Goal: Share content: Share content

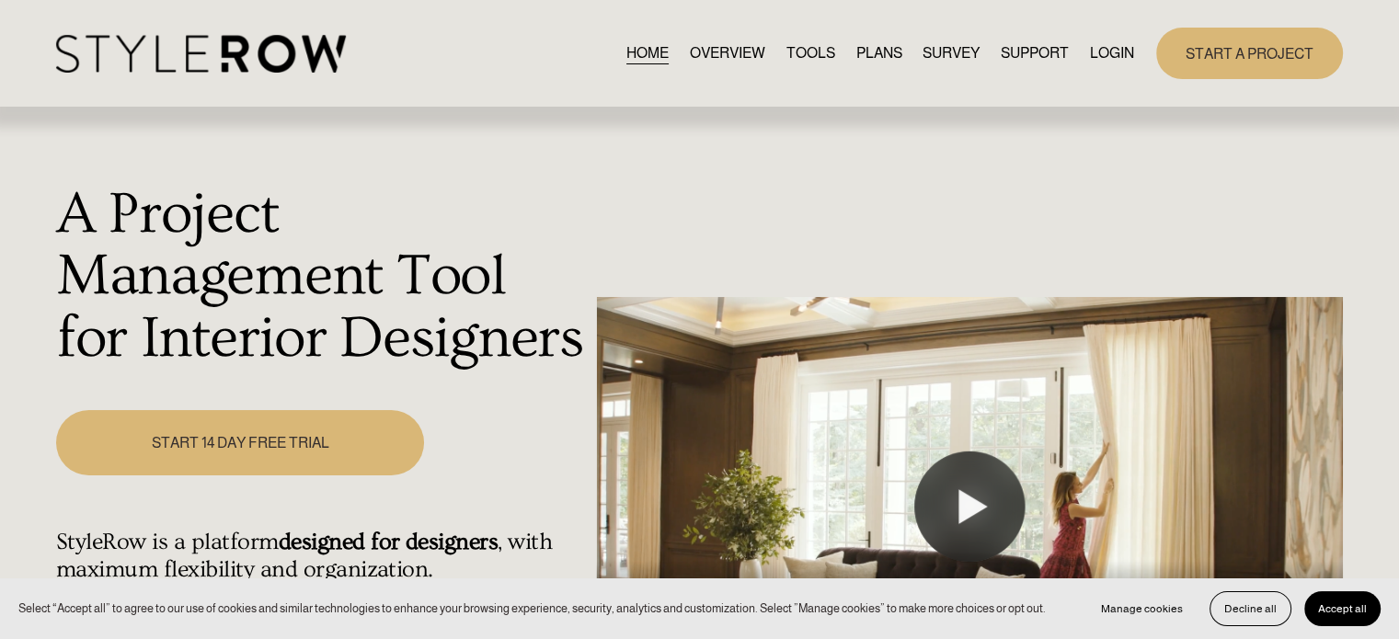
click at [1100, 51] on link "LOGIN" at bounding box center [1112, 52] width 44 height 25
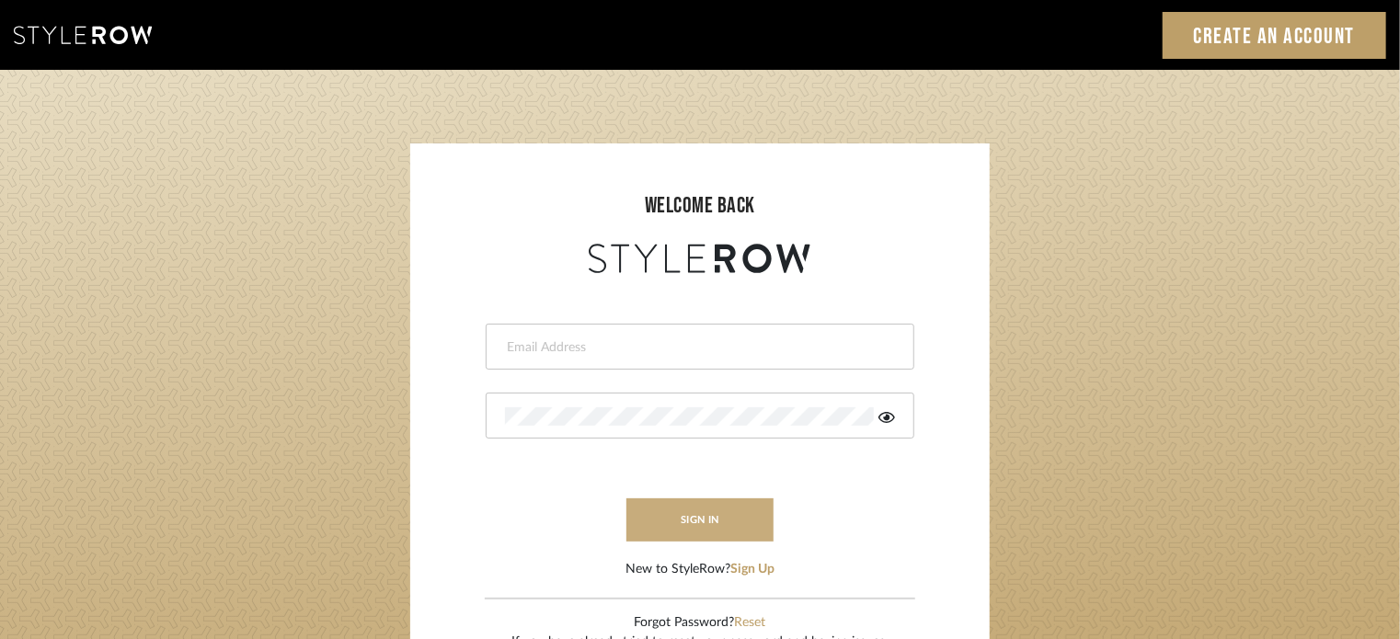
type input "lisaf@fontaine-ds.com"
click at [694, 521] on button "sign in" at bounding box center [700, 520] width 147 height 43
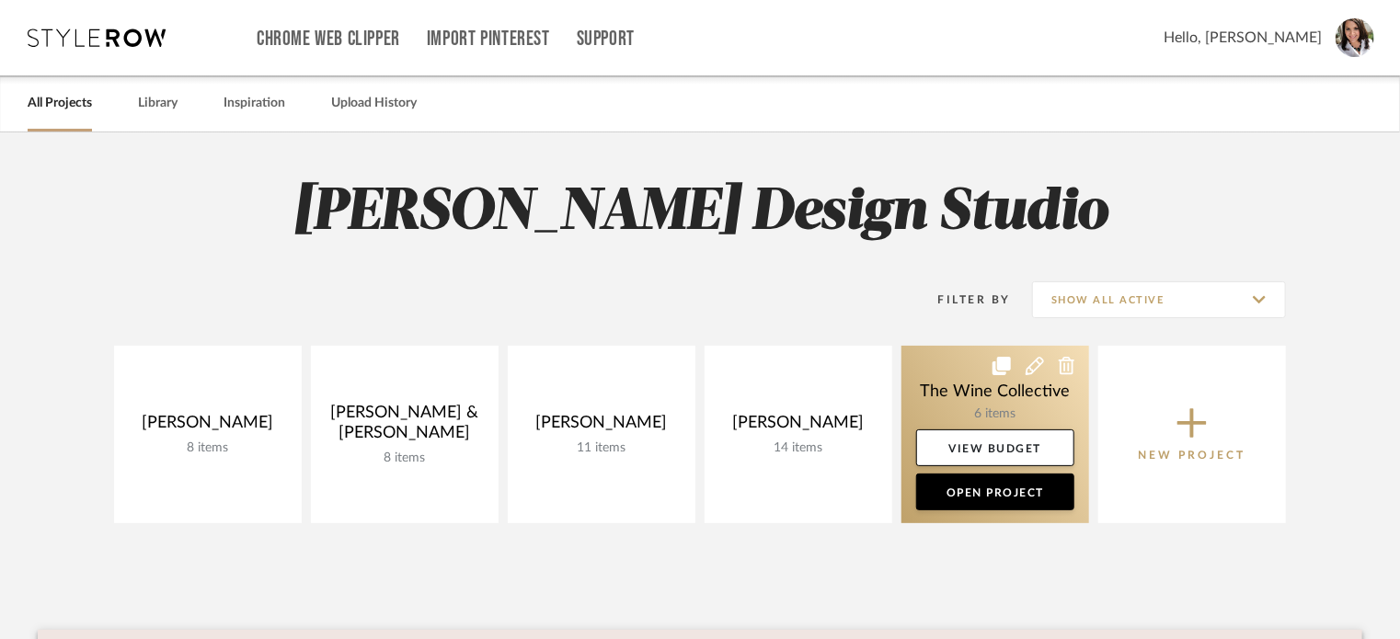
click at [949, 364] on link at bounding box center [996, 435] width 188 height 178
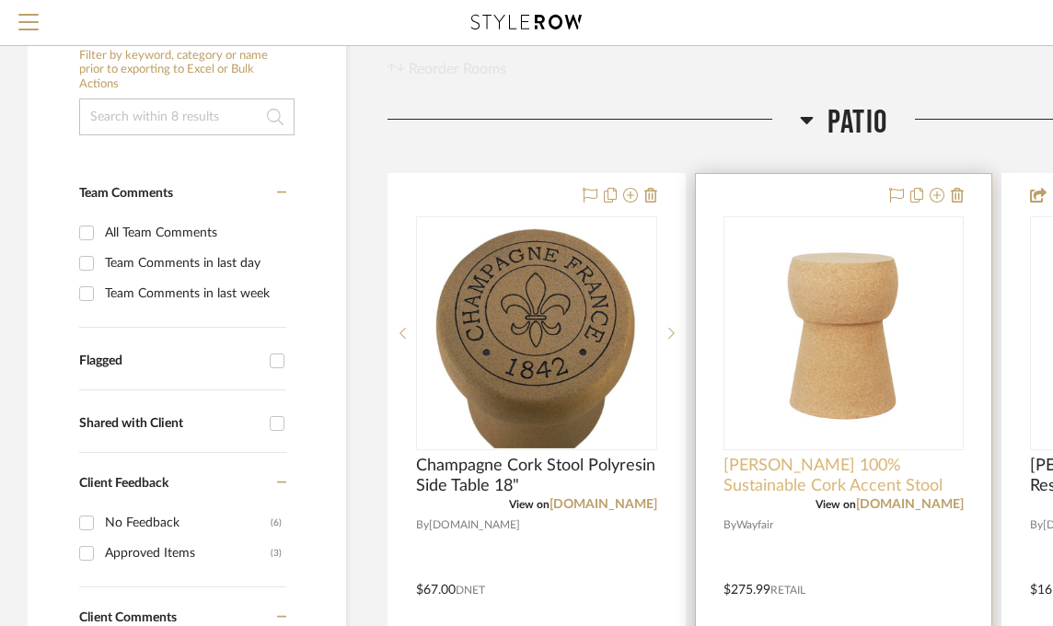
scroll to position [276, 0]
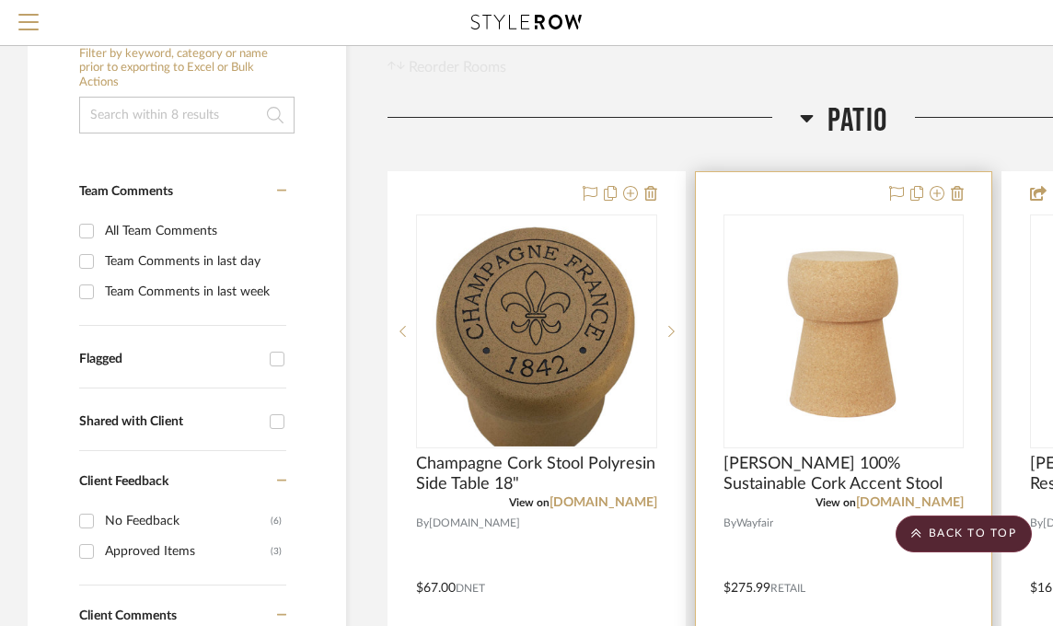
click at [964, 189] on div at bounding box center [844, 574] width 296 height 805
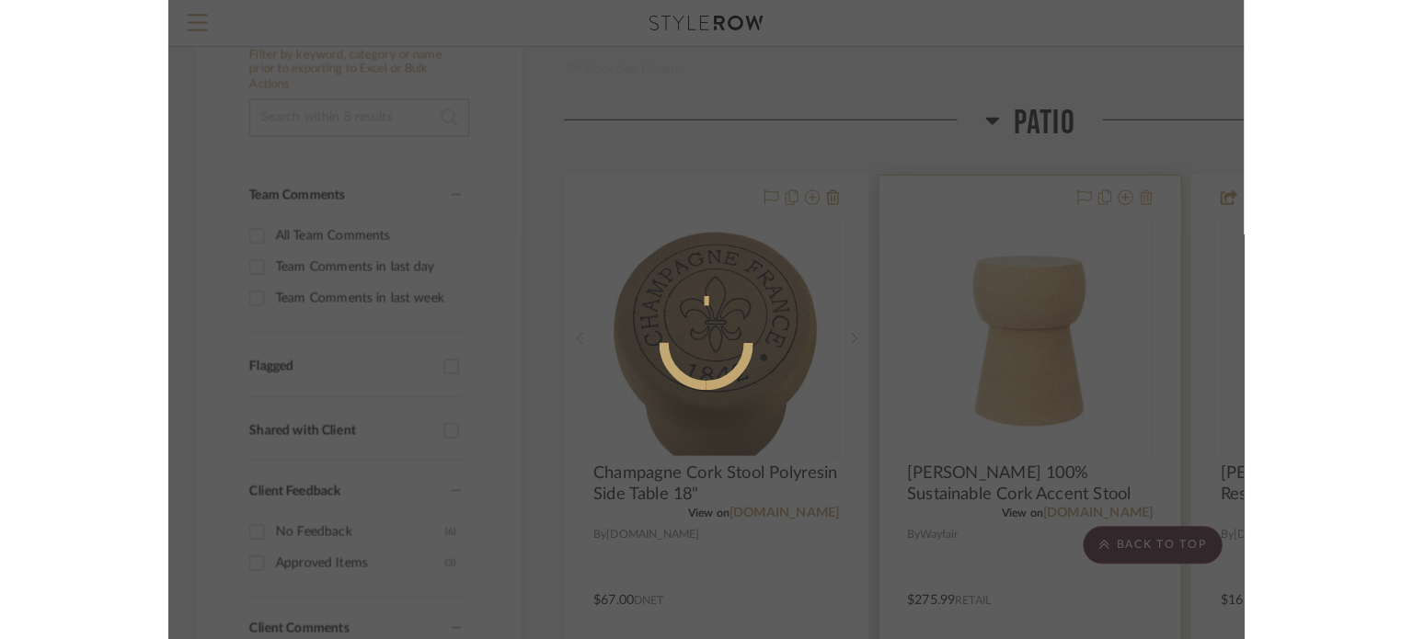
scroll to position [0, 0]
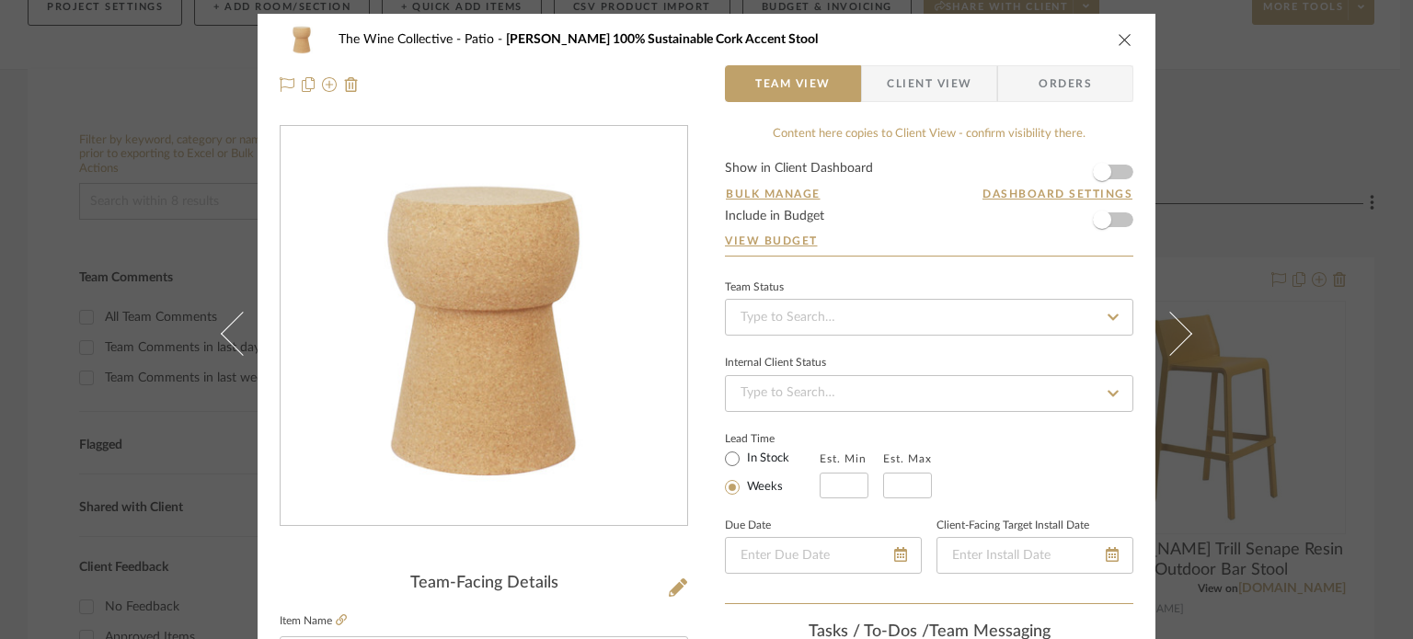
click at [1064, 38] on icon "close" at bounding box center [1125, 39] width 15 height 15
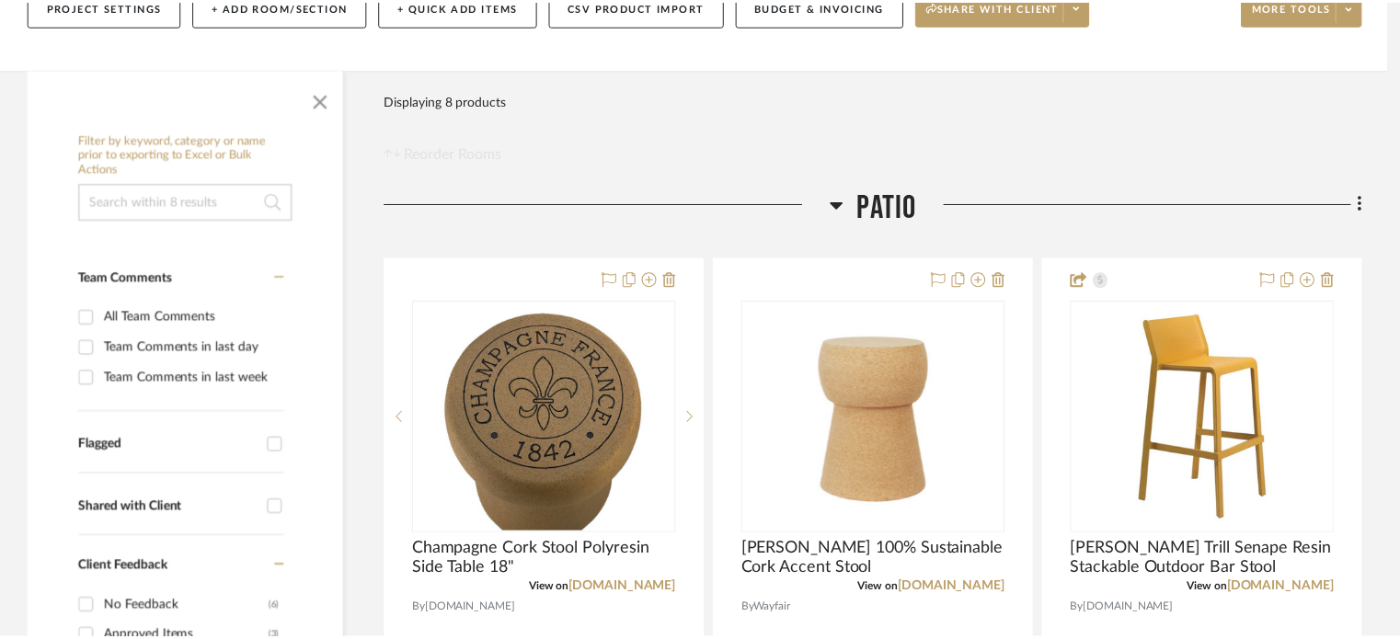
scroll to position [276, 0]
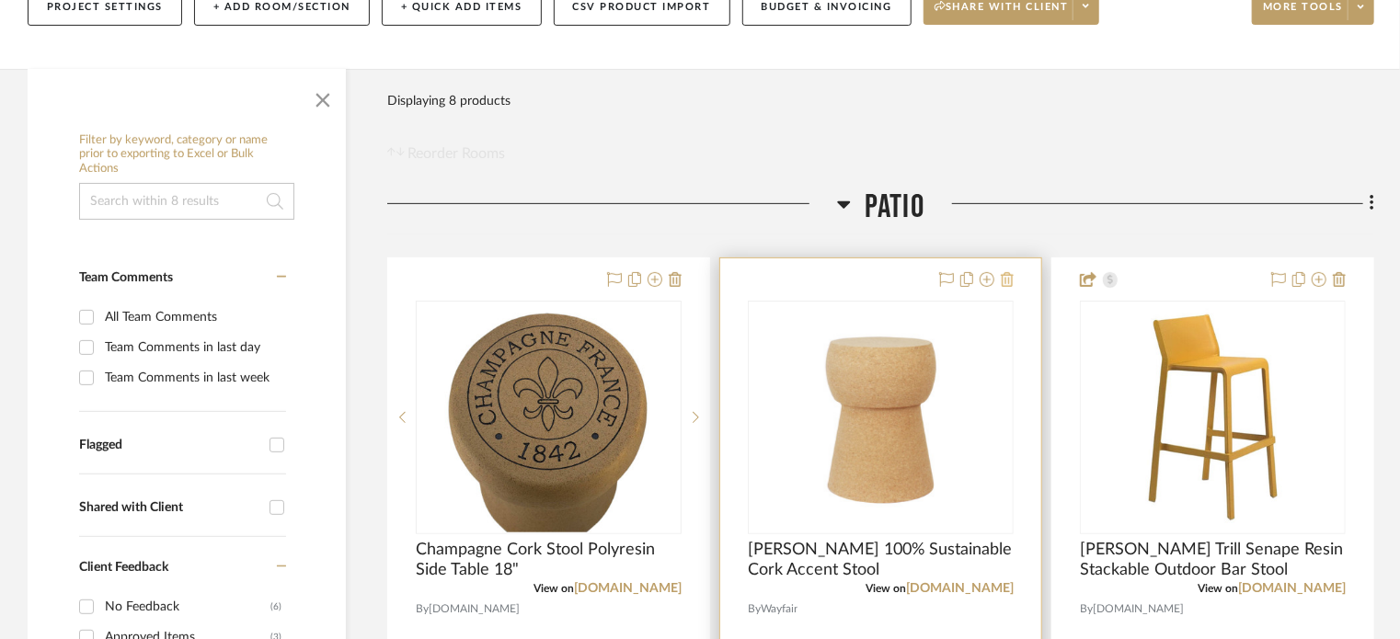
click at [1012, 281] on icon at bounding box center [1007, 279] width 13 height 15
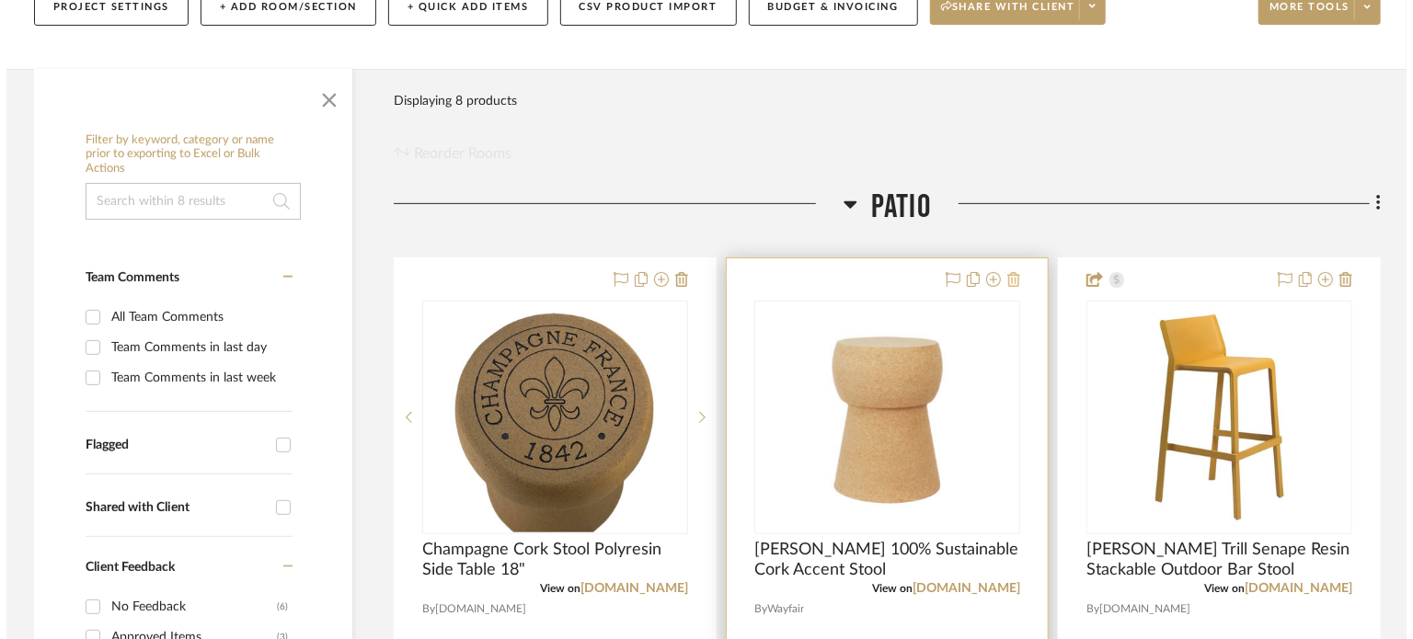
scroll to position [0, 0]
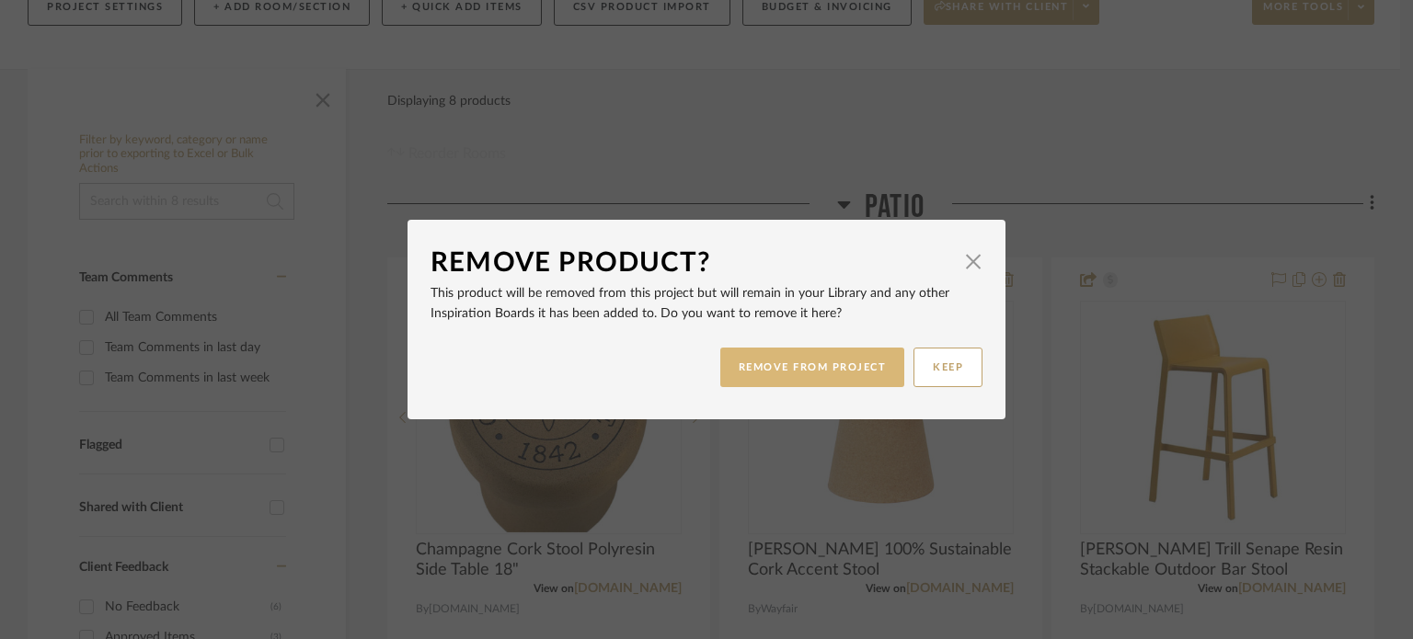
click at [827, 378] on button "REMOVE FROM PROJECT" at bounding box center [812, 368] width 185 height 40
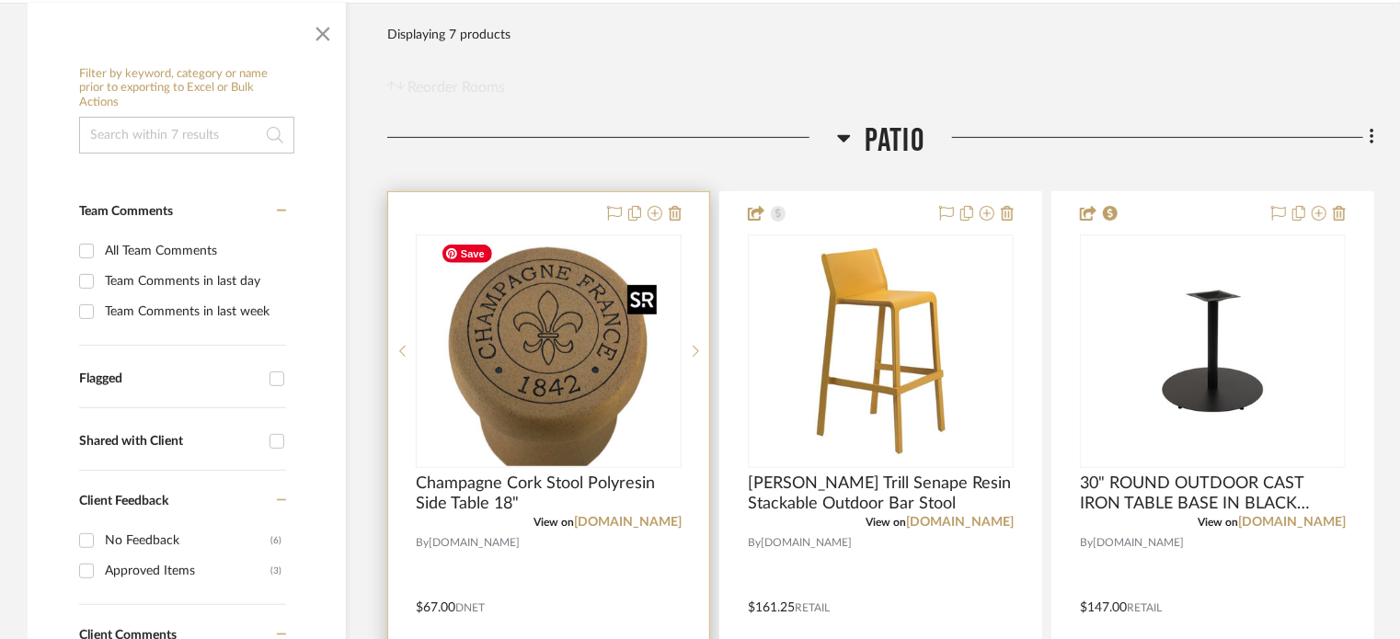
scroll to position [368, 0]
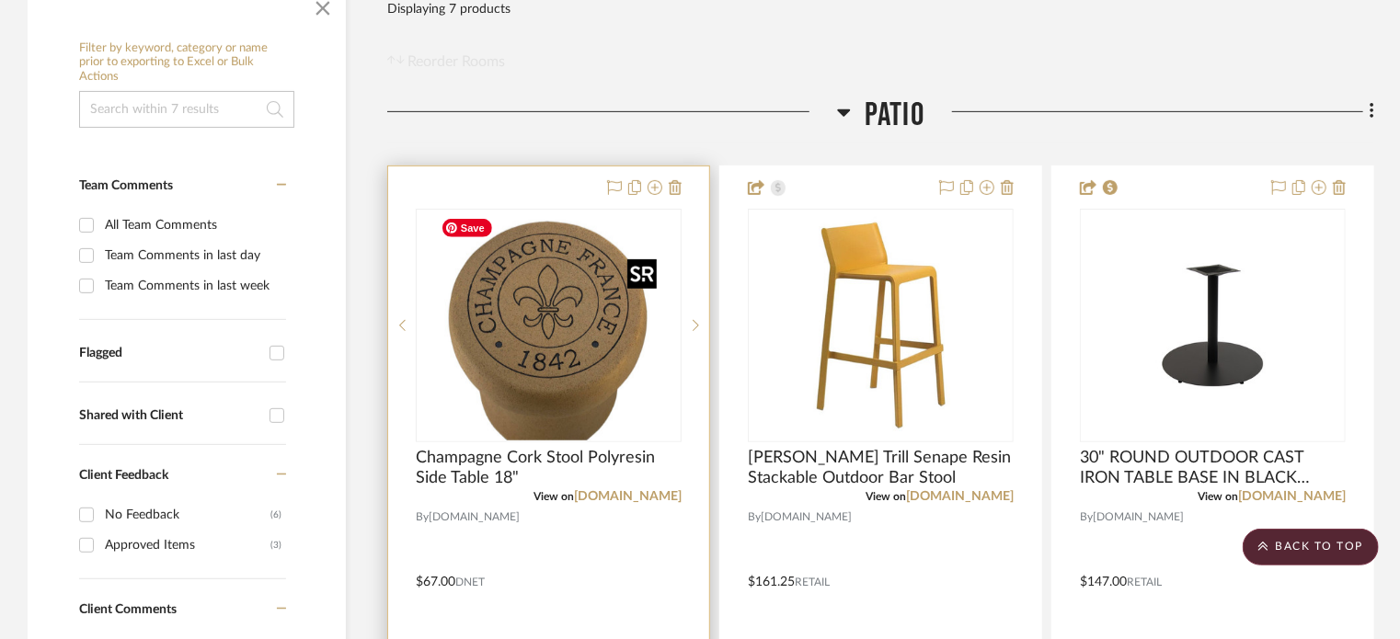
click at [600, 297] on img "0" at bounding box center [549, 326] width 230 height 230
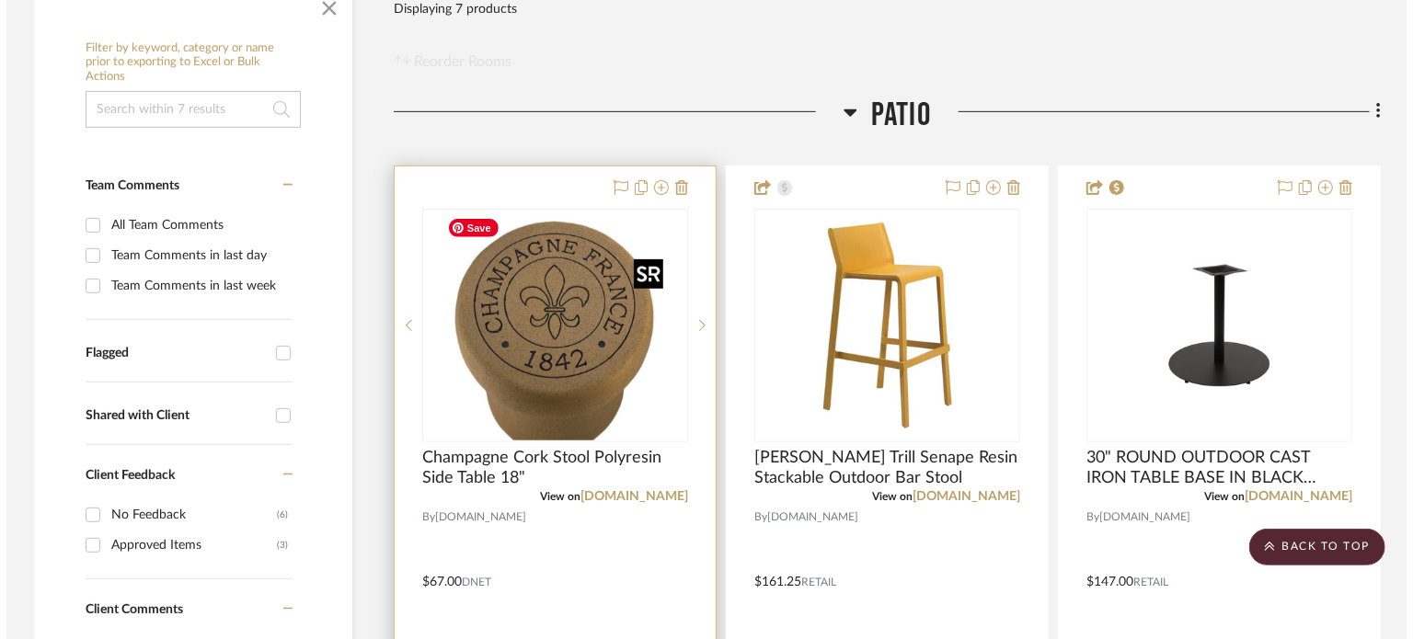
scroll to position [0, 0]
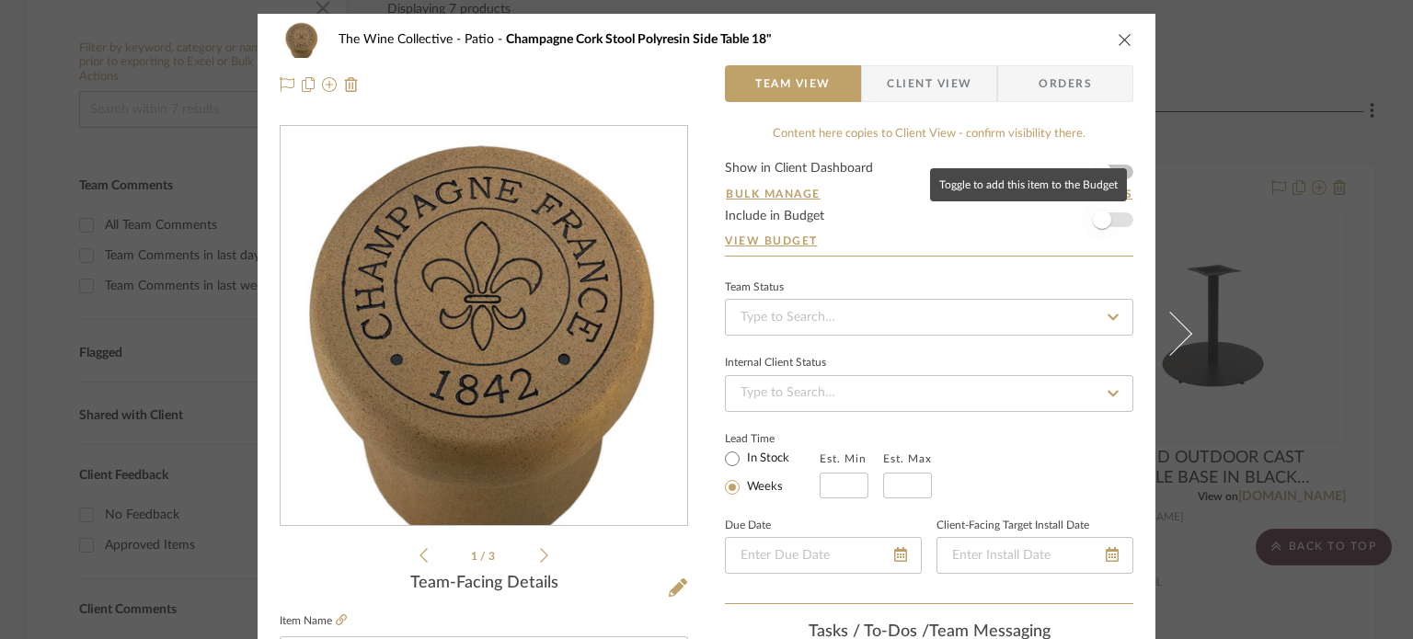
click at [1064, 214] on span "button" at bounding box center [1102, 220] width 18 height 18
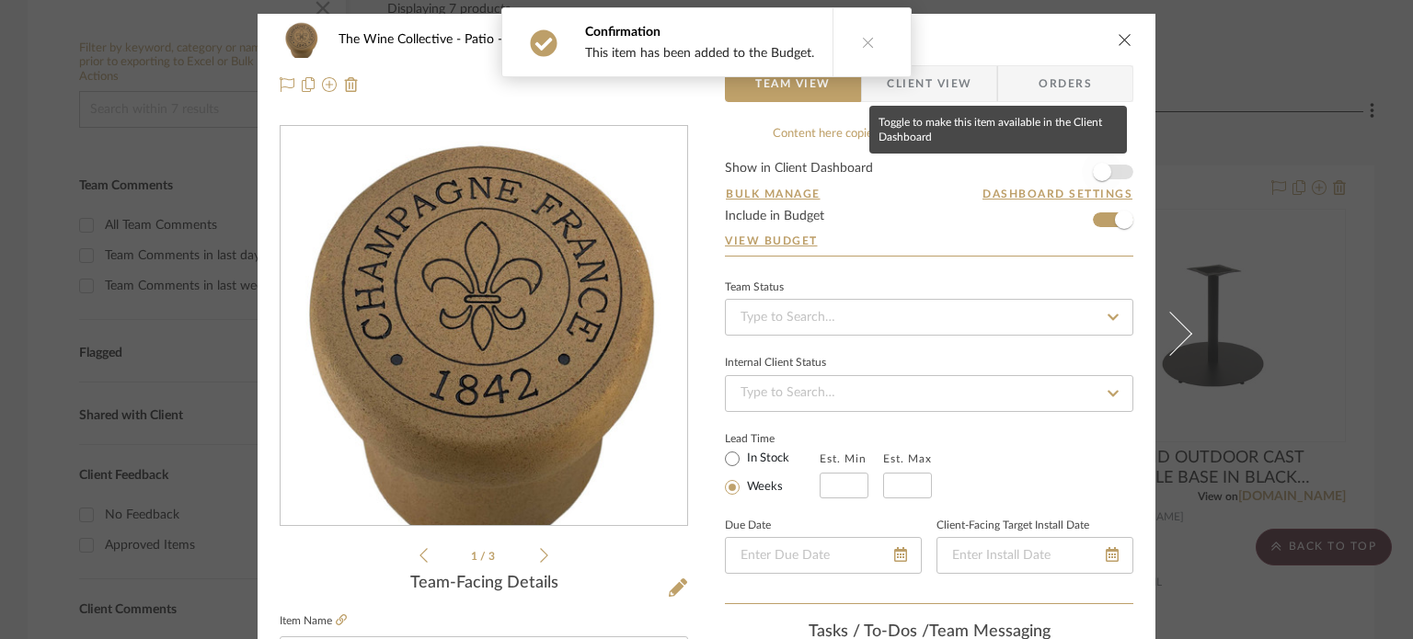
click at [1064, 170] on span "button" at bounding box center [1102, 172] width 18 height 18
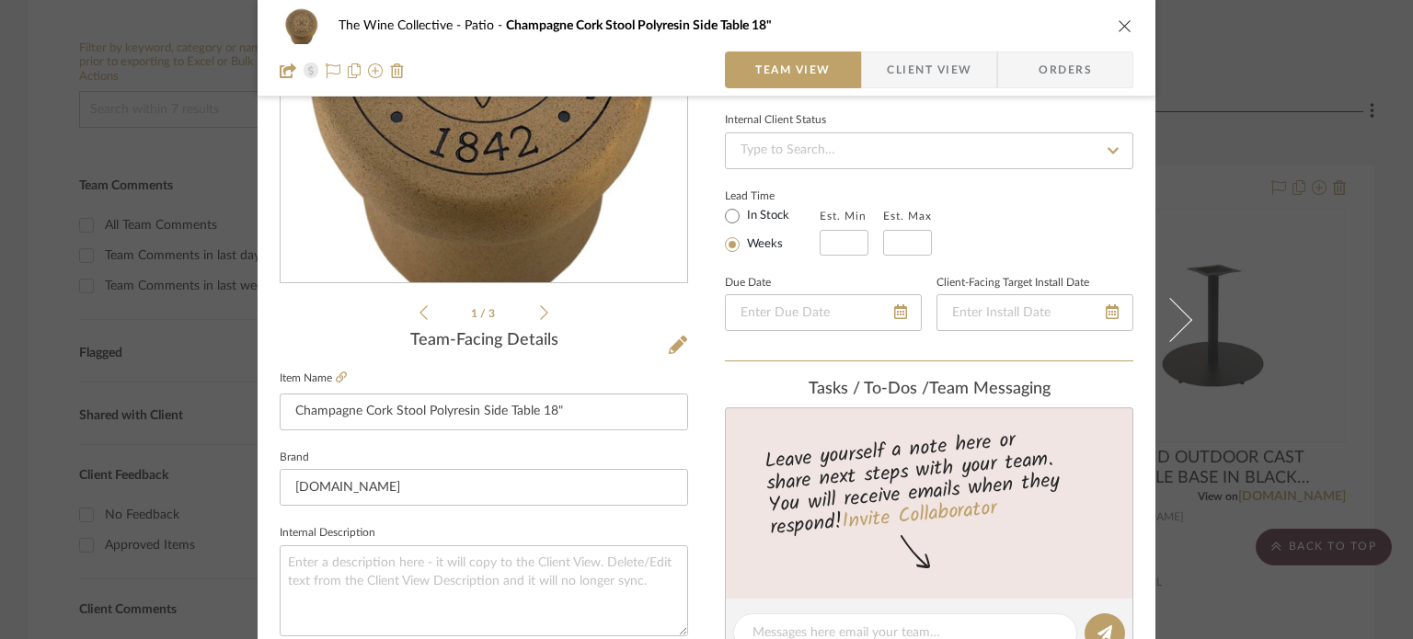
scroll to position [276, 0]
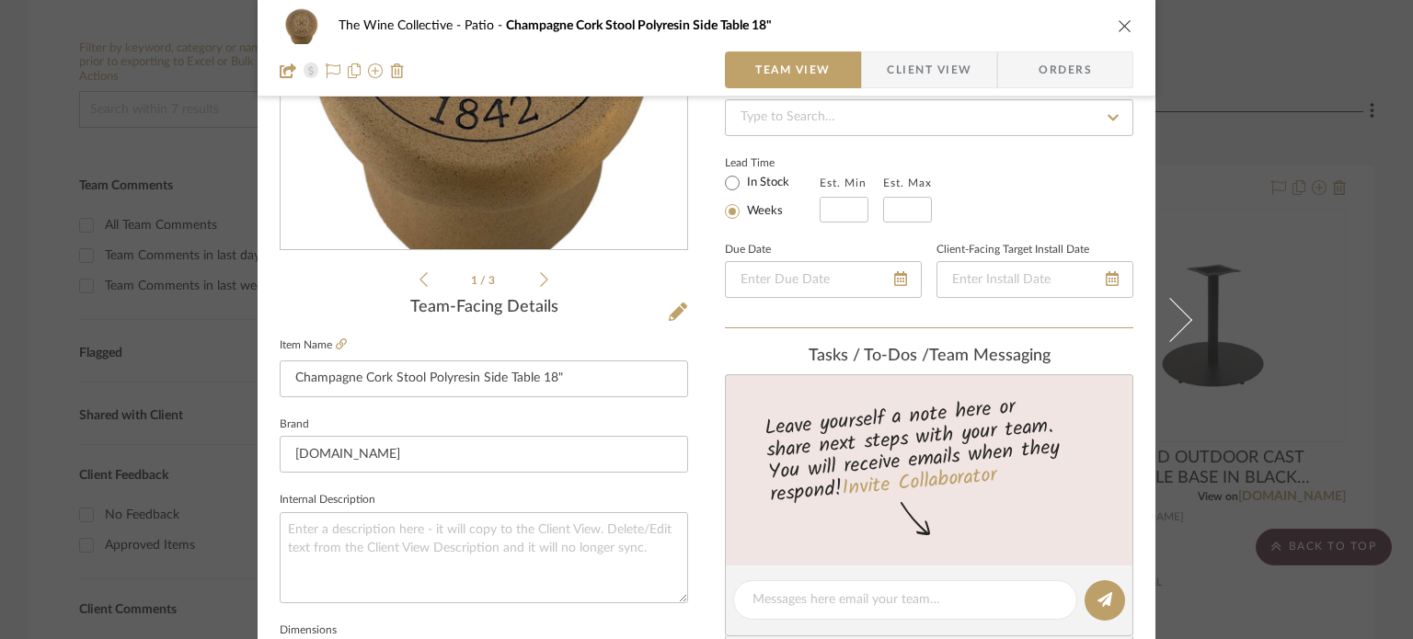
click at [1064, 27] on icon "close" at bounding box center [1125, 25] width 15 height 15
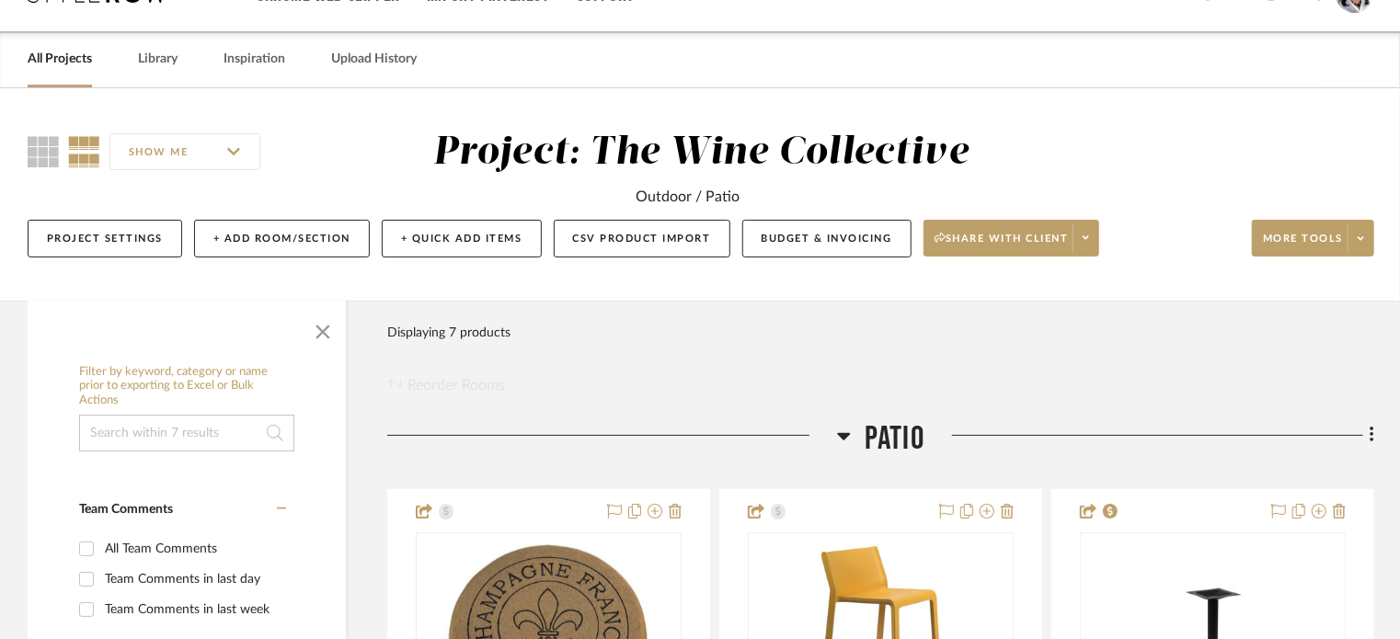
scroll to position [0, 0]
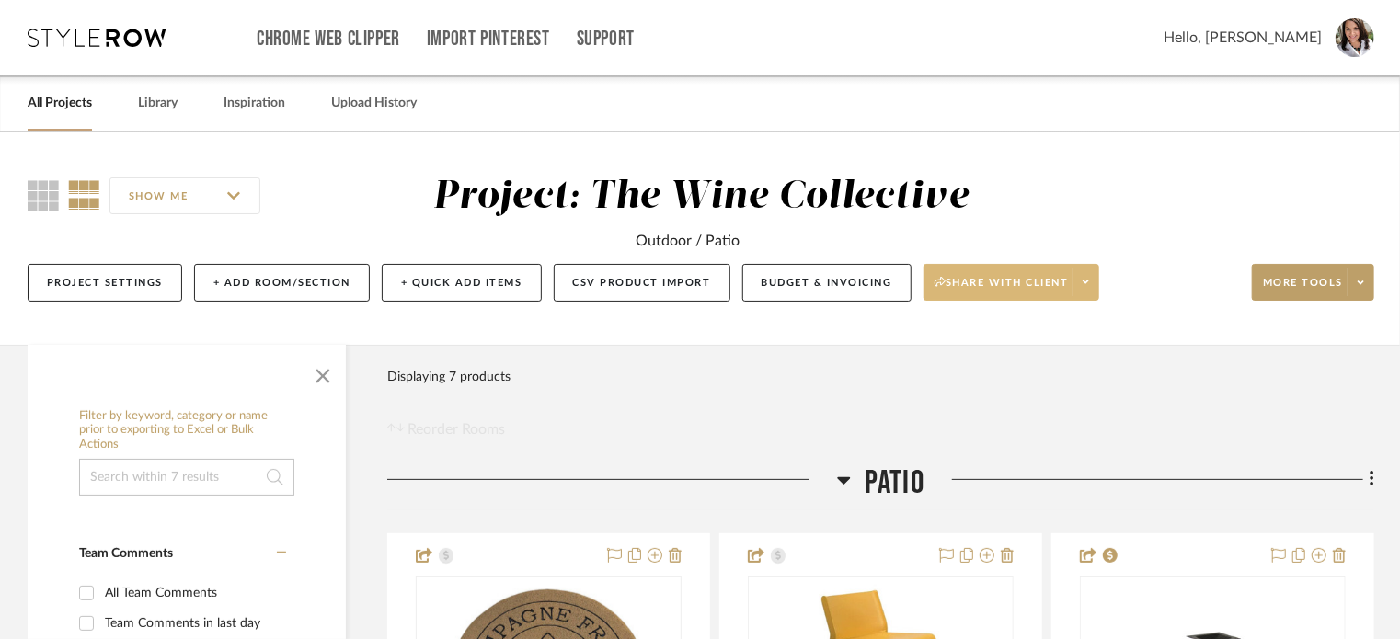
click at [1064, 288] on span at bounding box center [1086, 283] width 26 height 28
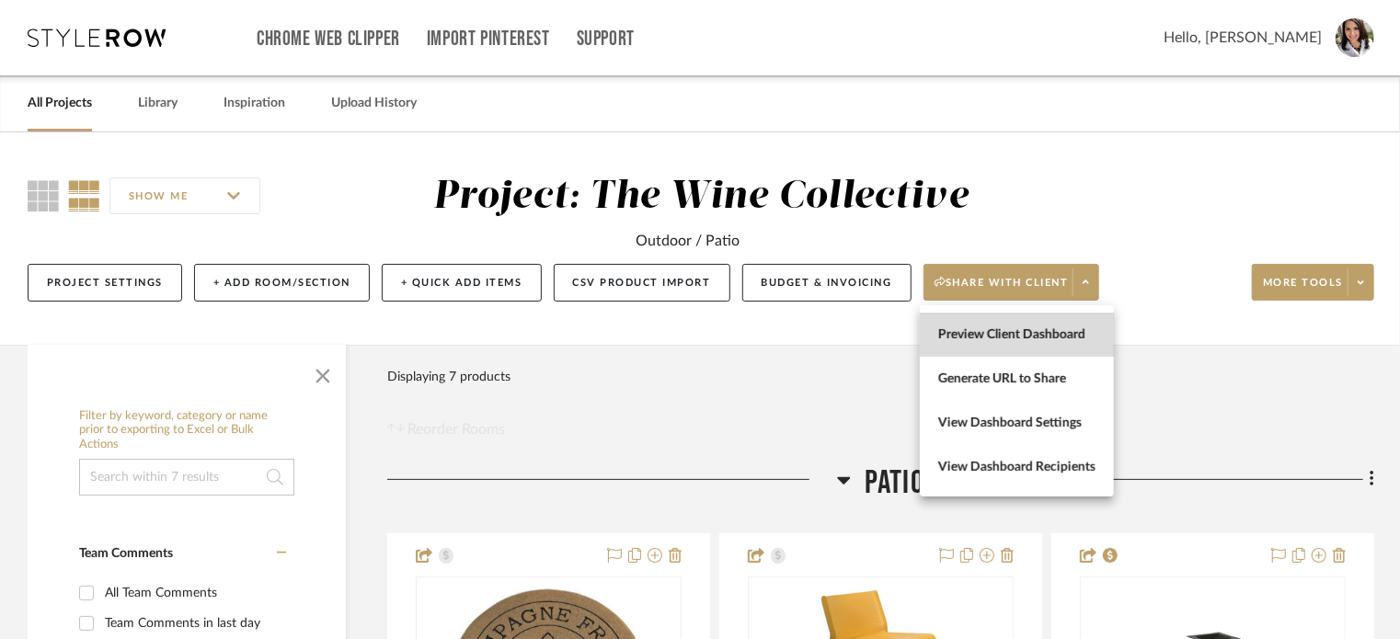
click at [1058, 339] on span "Preview Client Dashboard" at bounding box center [1016, 336] width 157 height 16
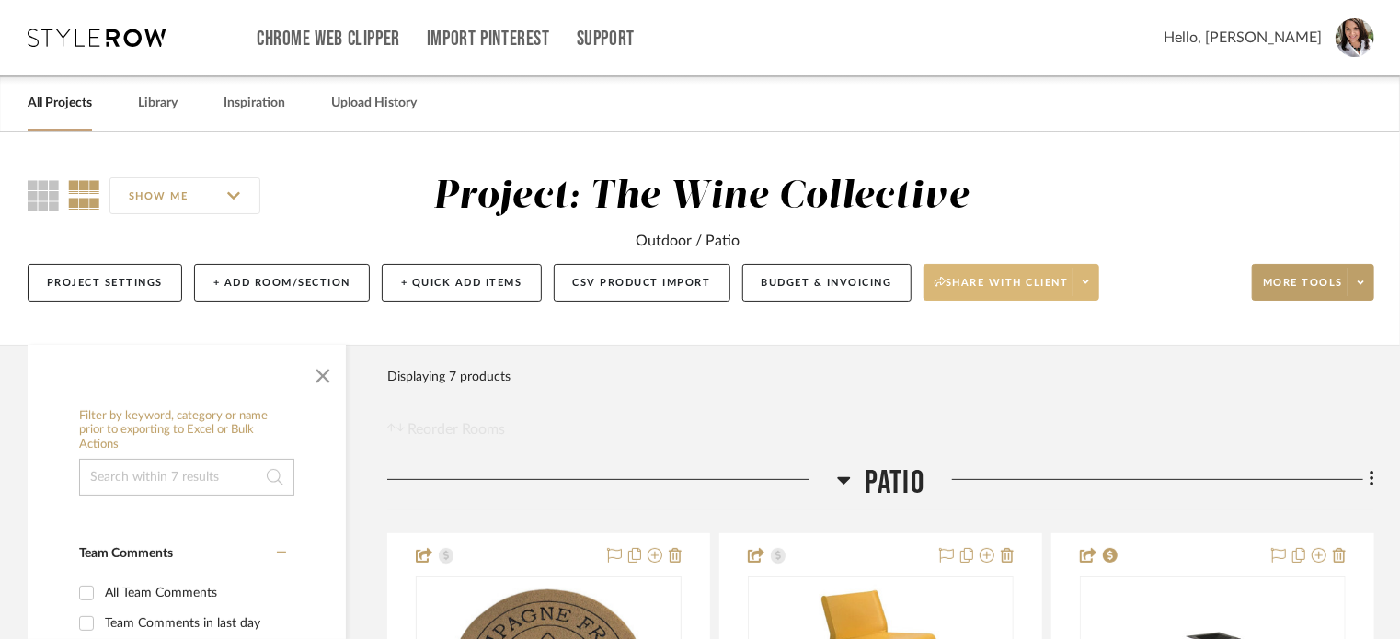
click at [1064, 286] on button "Share with client" at bounding box center [1012, 282] width 177 height 37
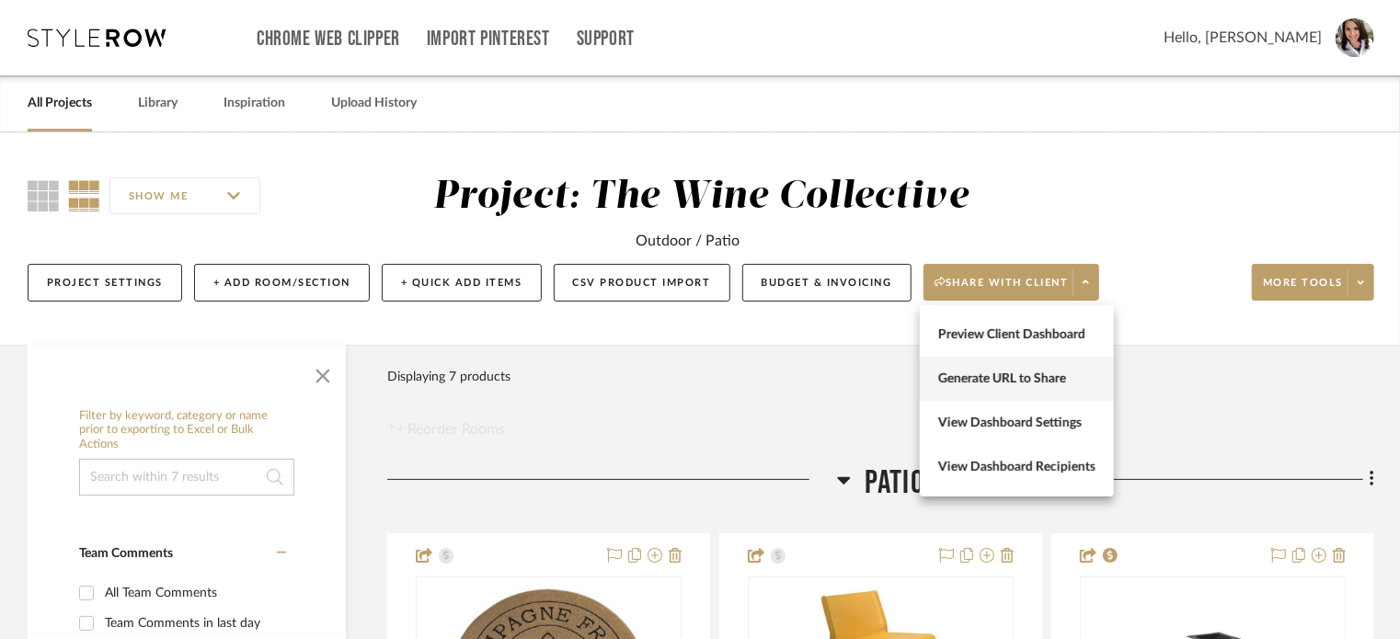
click at [1041, 378] on span "Generate URL to Share" at bounding box center [1016, 380] width 157 height 16
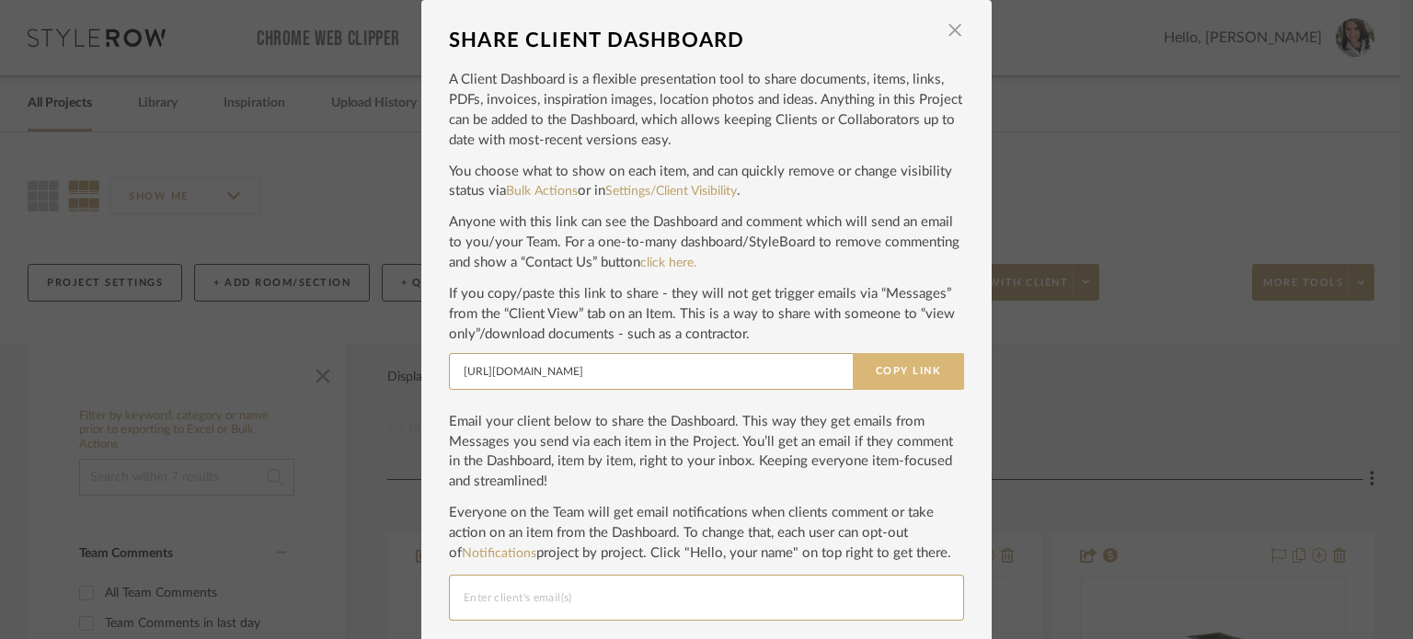
click at [889, 374] on button "Copy Link" at bounding box center [908, 371] width 111 height 37
click at [949, 31] on span "button" at bounding box center [955, 30] width 37 height 37
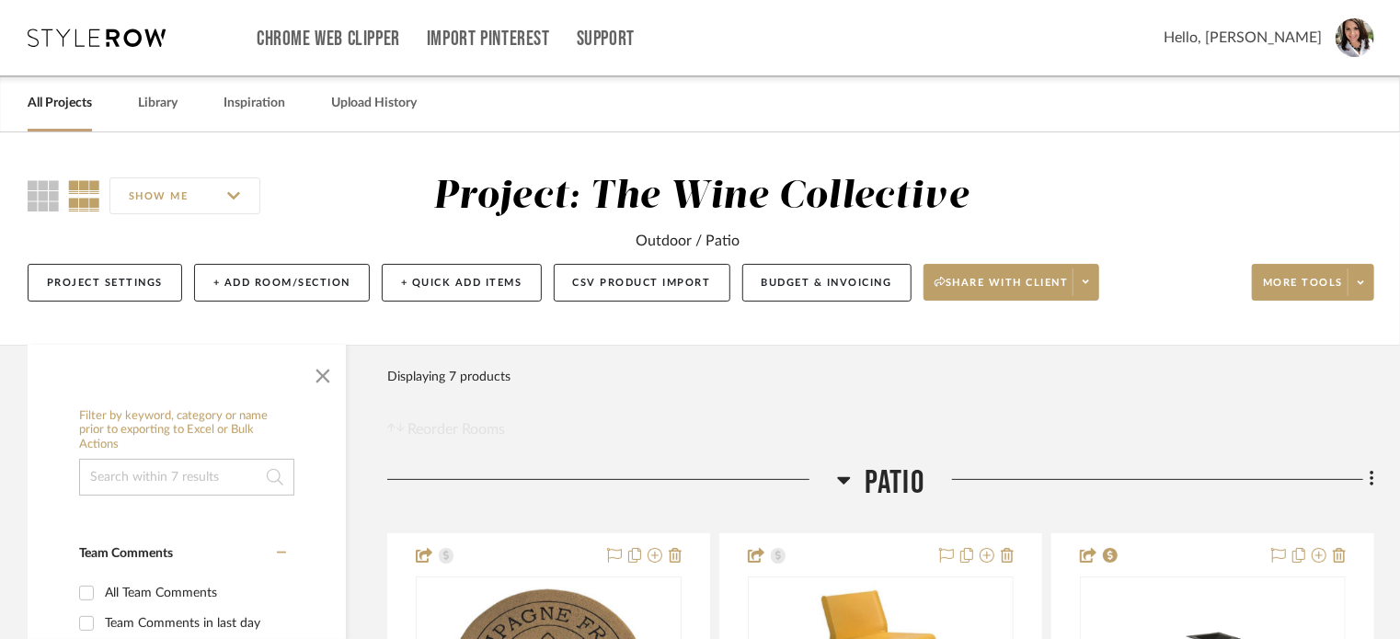
click at [66, 98] on link "All Projects" at bounding box center [60, 103] width 64 height 25
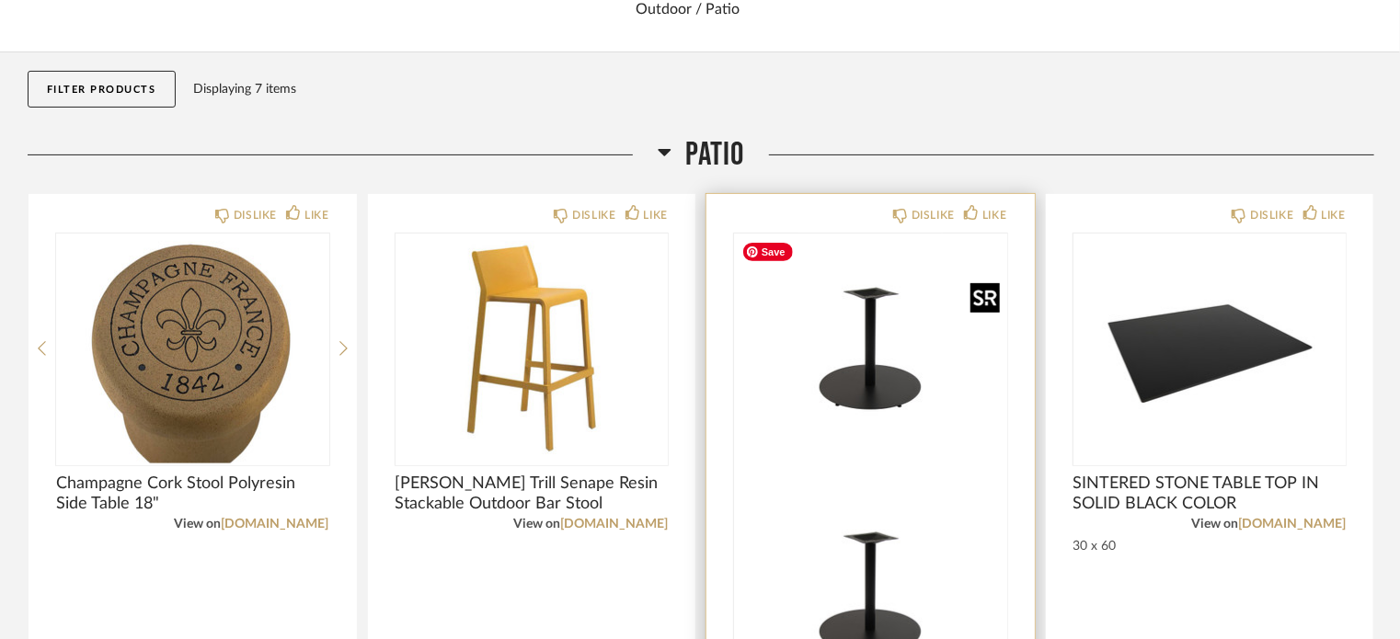
scroll to position [276, 0]
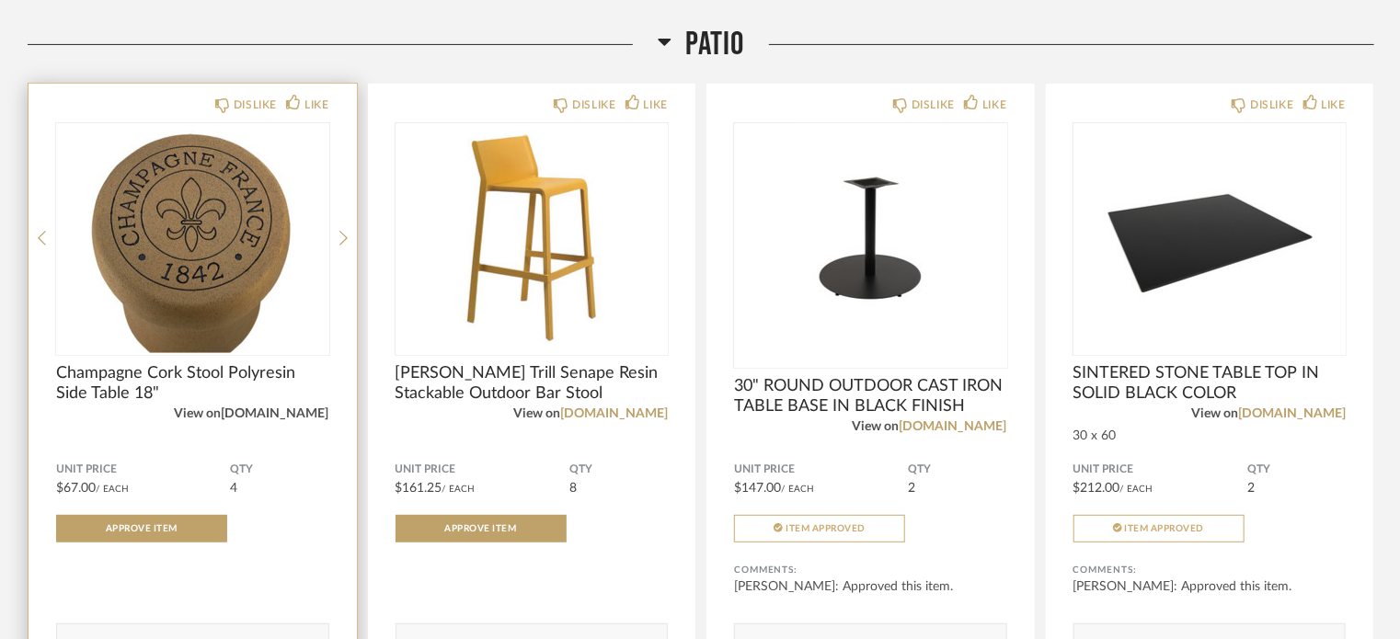
click at [309, 411] on link "faire.com" at bounding box center [276, 414] width 108 height 13
